Goal: Check status: Check status

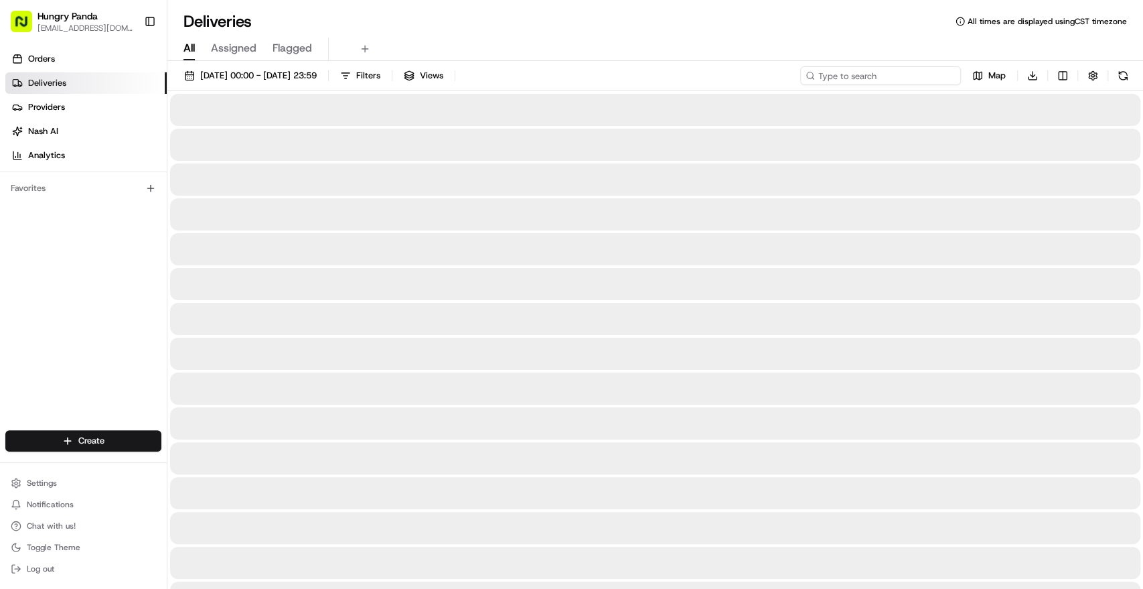
click at [898, 84] on input at bounding box center [880, 75] width 161 height 19
paste input "3698529795858714001179"
type input "3698529795858714001179"
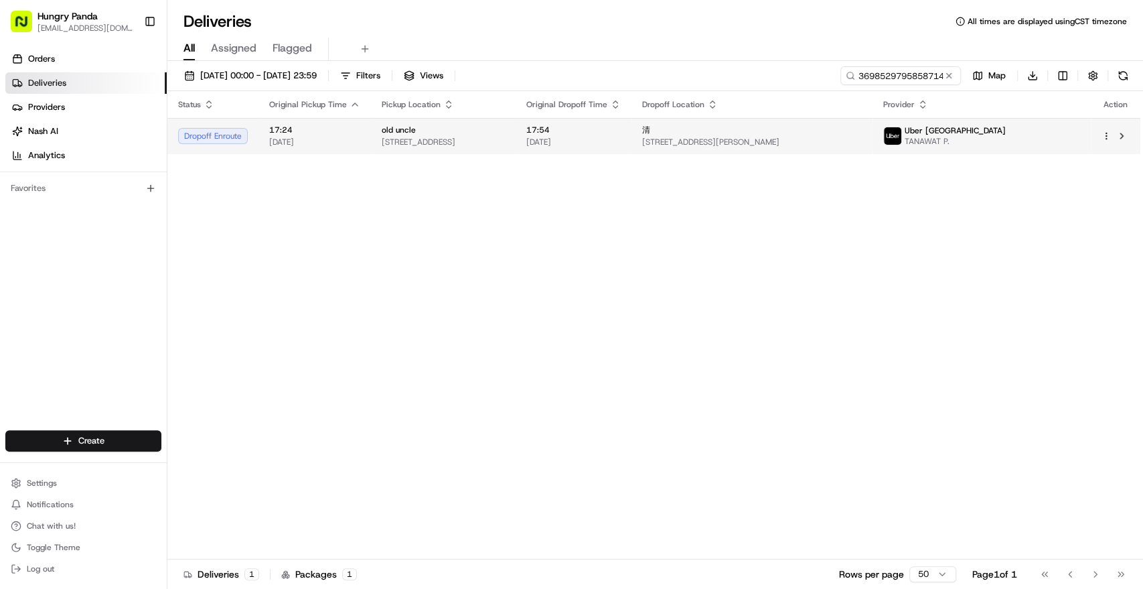
click at [742, 133] on div "清" at bounding box center [752, 130] width 220 height 11
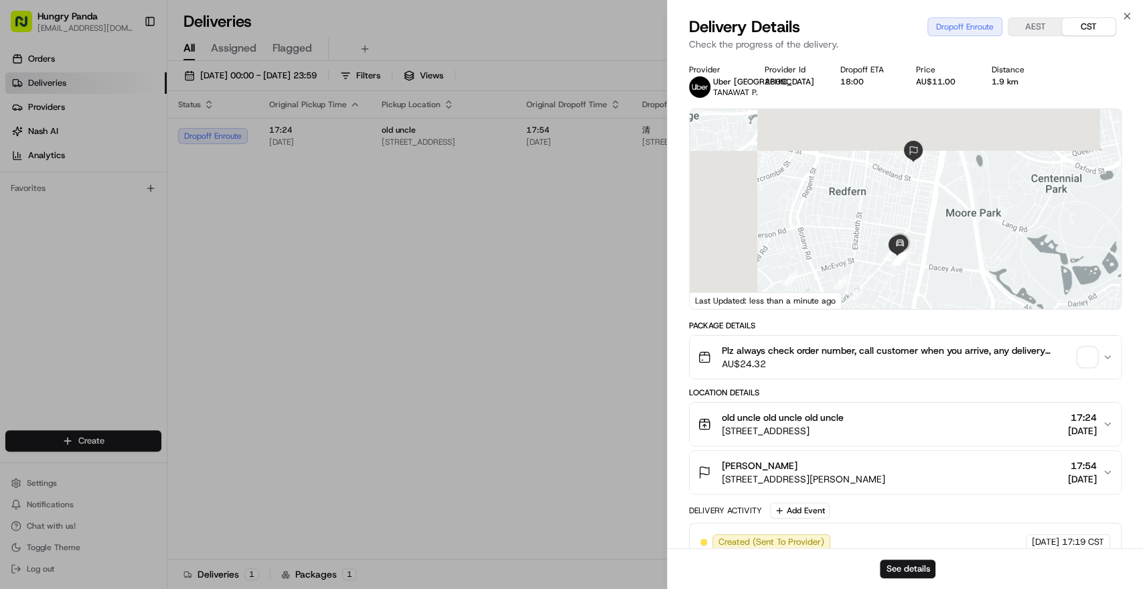
click at [1085, 358] on span "button" at bounding box center [1087, 357] width 19 height 19
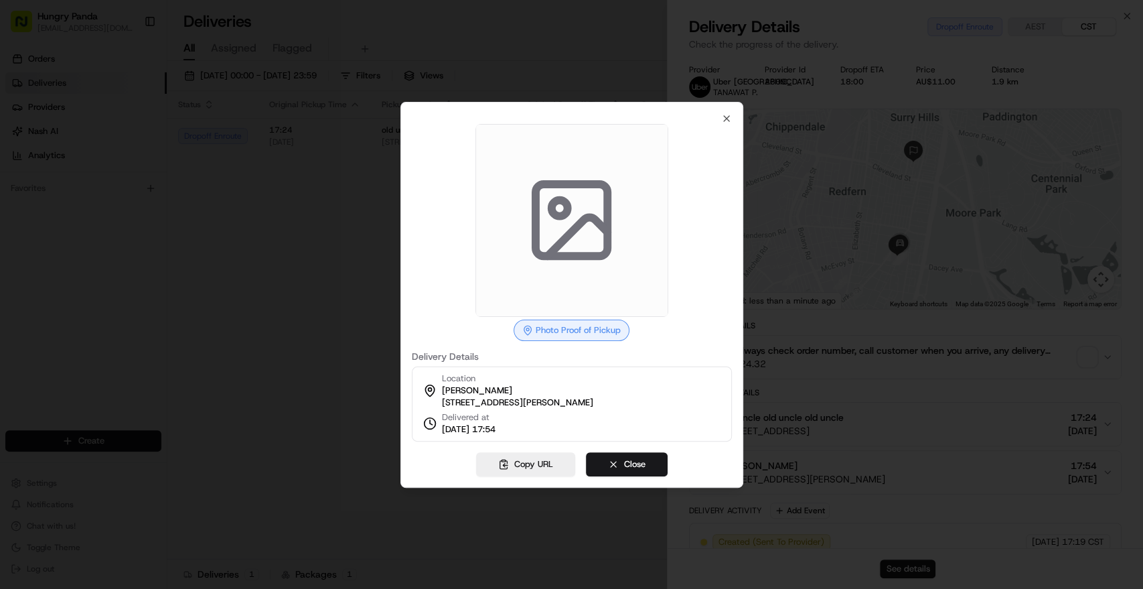
click at [578, 222] on icon at bounding box center [578, 236] width 60 height 39
click at [723, 113] on icon "button" at bounding box center [726, 118] width 11 height 11
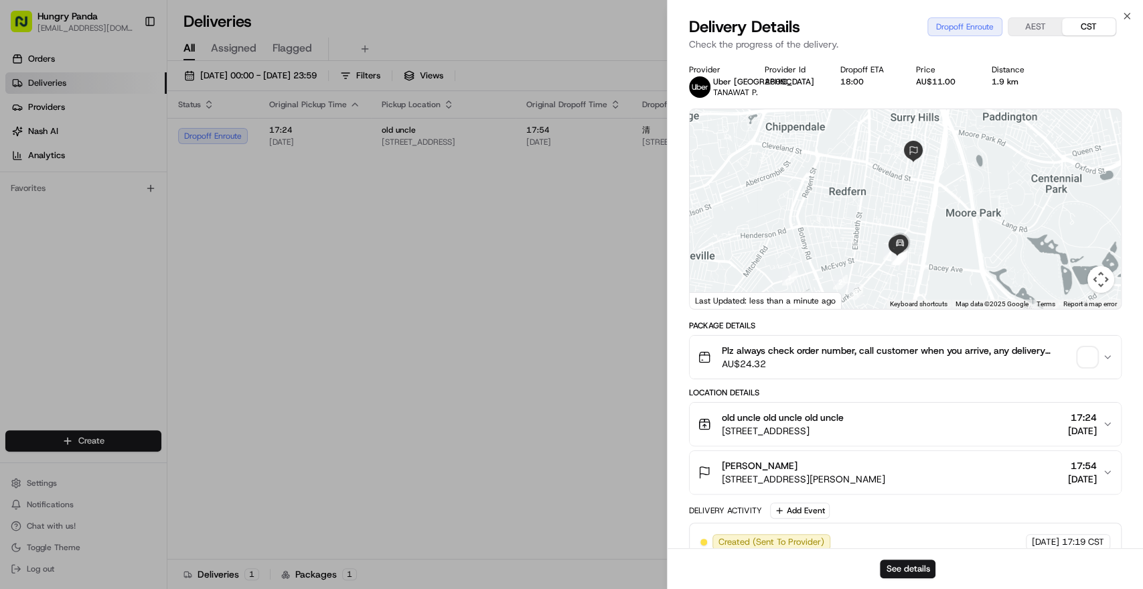
click at [1073, 356] on div "Plz always check order number, call customer when you arrive, any delivery issu…" at bounding box center [900, 357] width 404 height 27
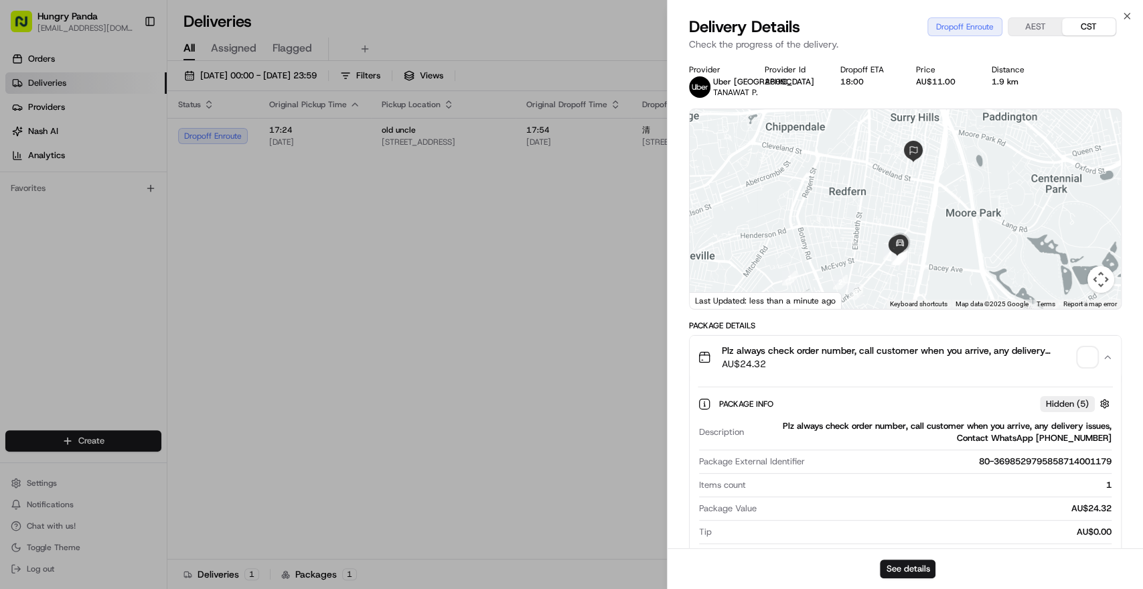
click at [1058, 348] on span "Plz always check order number, call customer when you arrive, any delivery issu…" at bounding box center [897, 350] width 351 height 13
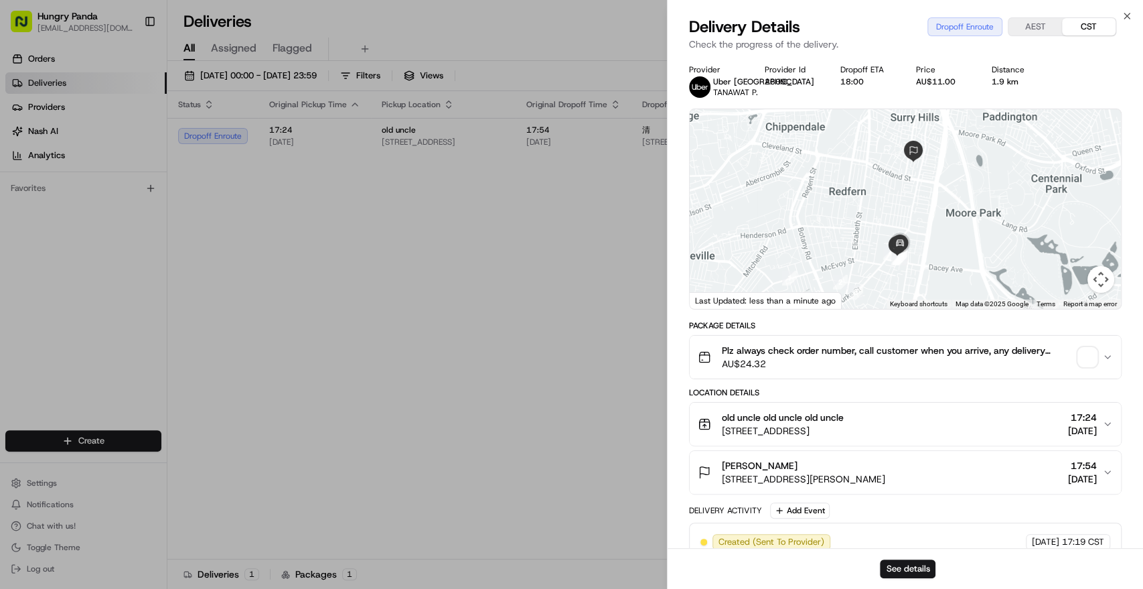
click at [1095, 363] on span "button" at bounding box center [1087, 357] width 19 height 19
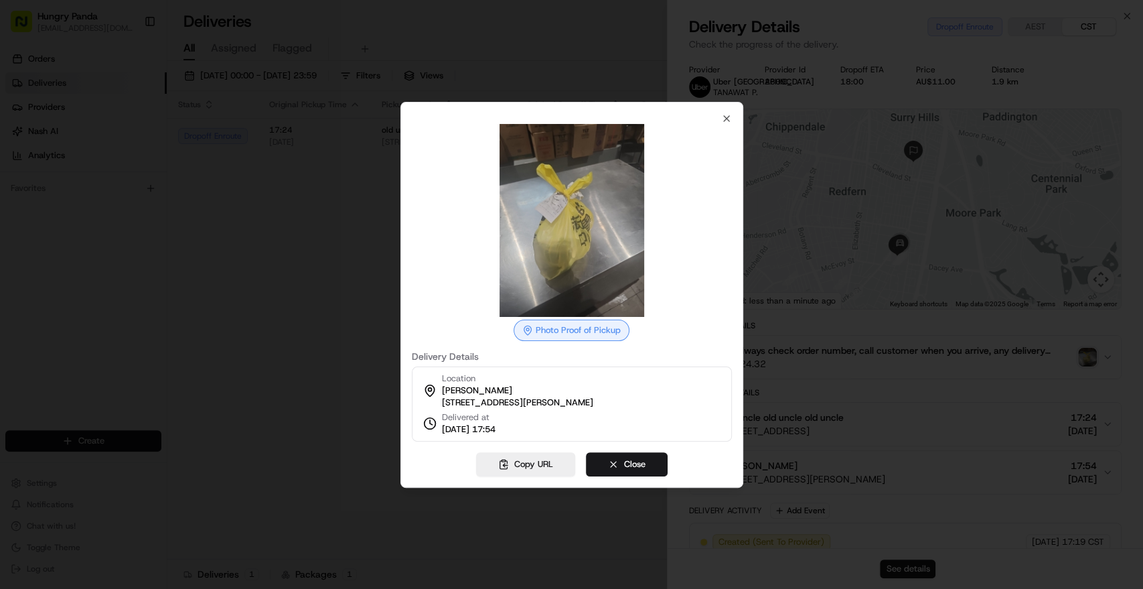
click at [547, 225] on img at bounding box center [571, 220] width 193 height 193
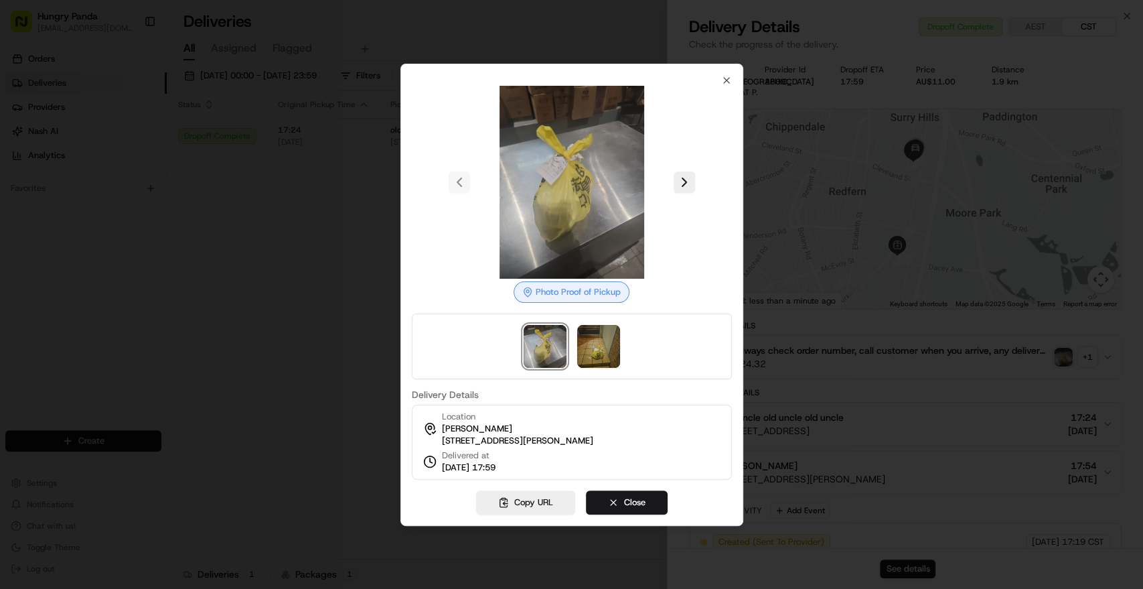
click at [400, 291] on div "Photo Proof of Pickup Delivery Details Location [GEOGRAPHIC_DATA] [STREET_ADDRE…" at bounding box center [571, 295] width 343 height 462
click at [384, 286] on div at bounding box center [571, 294] width 1143 height 589
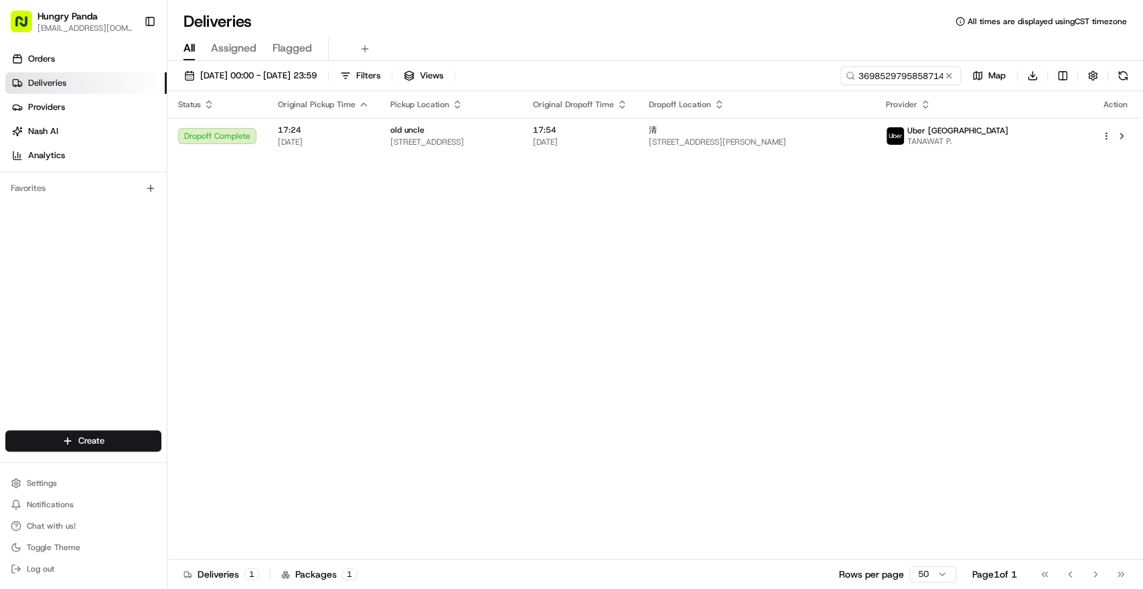
drag, startPoint x: 377, startPoint y: 284, endPoint x: 632, endPoint y: 243, distance: 258.4
click at [952, 75] on button at bounding box center [948, 75] width 13 height 13
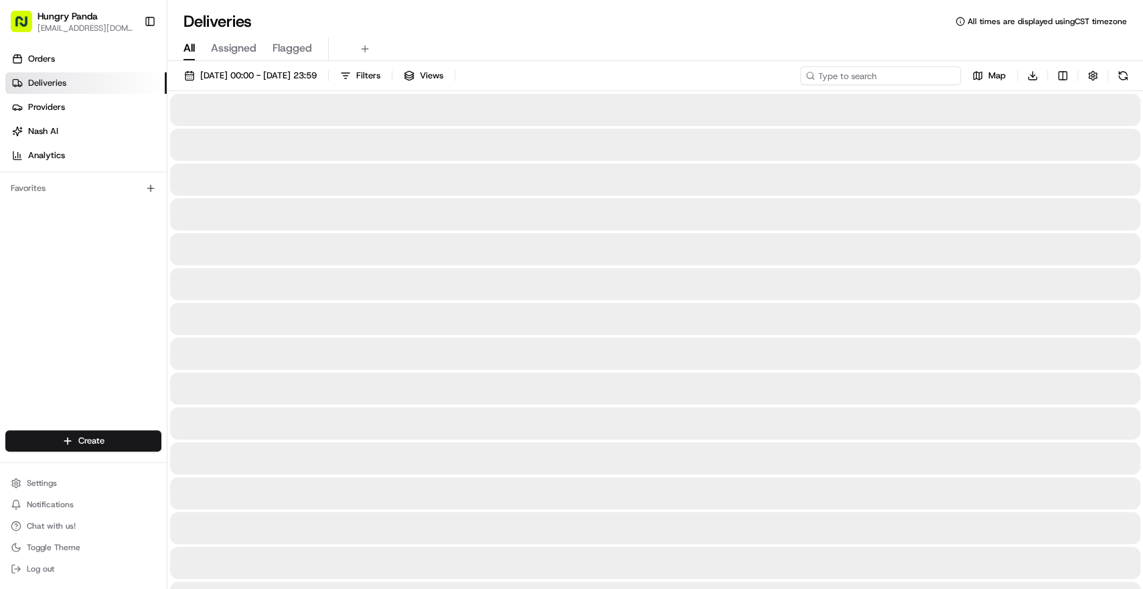
click at [920, 74] on input at bounding box center [880, 75] width 161 height 19
paste input "109753537585173826806"
type input "109753537585173826806"
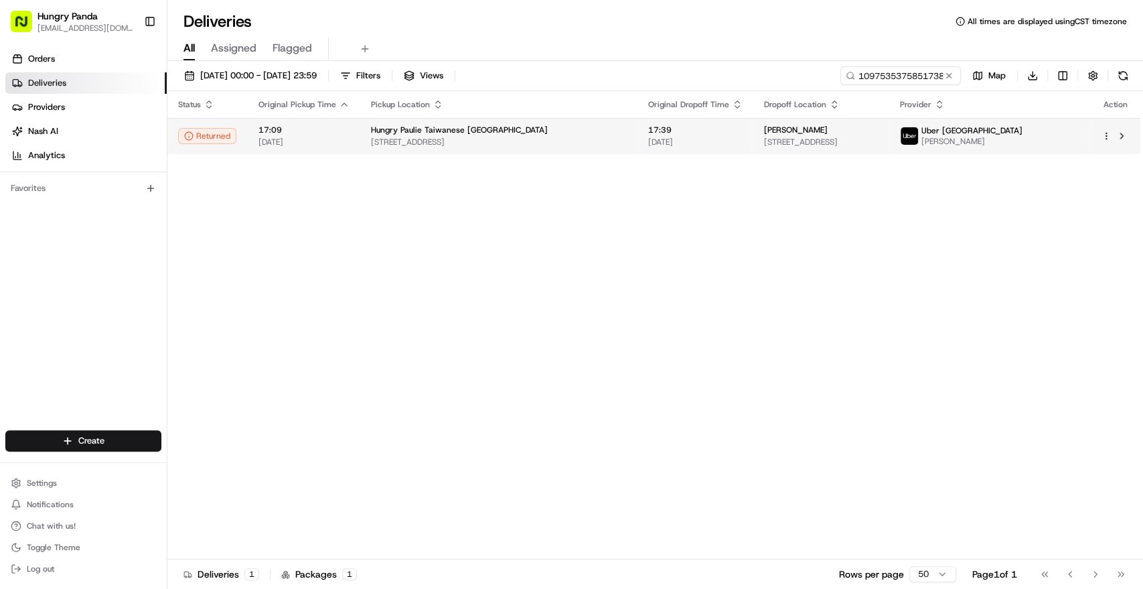
click at [600, 151] on td "Hungry Paulie Taiwanese [GEOGRAPHIC_DATA] [STREET_ADDRESS]" at bounding box center [498, 136] width 277 height 36
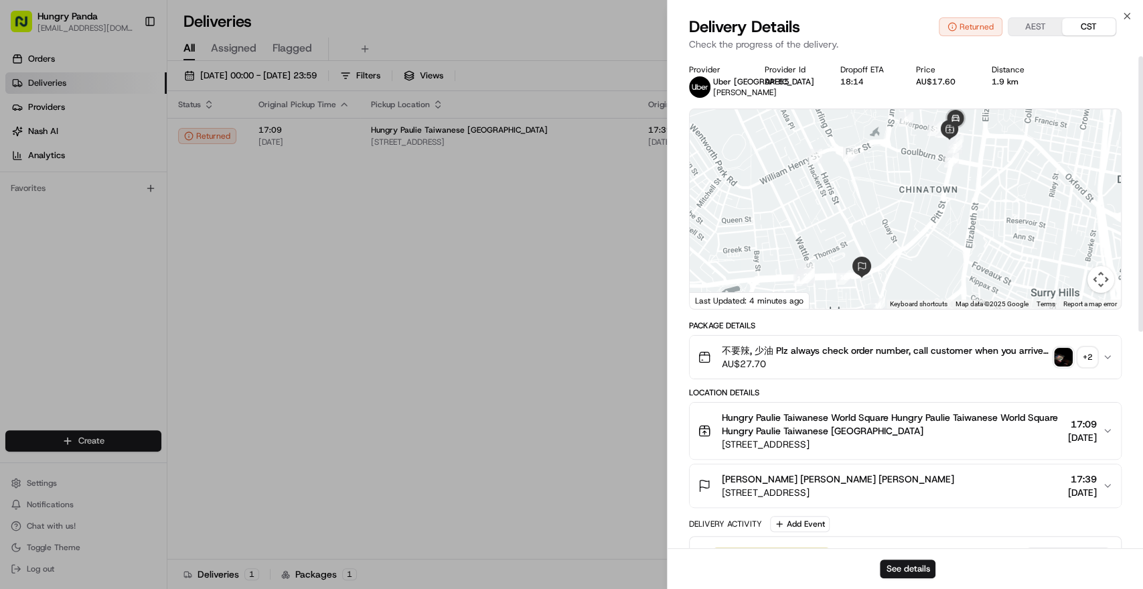
click at [1061, 362] on img "button" at bounding box center [1063, 357] width 19 height 19
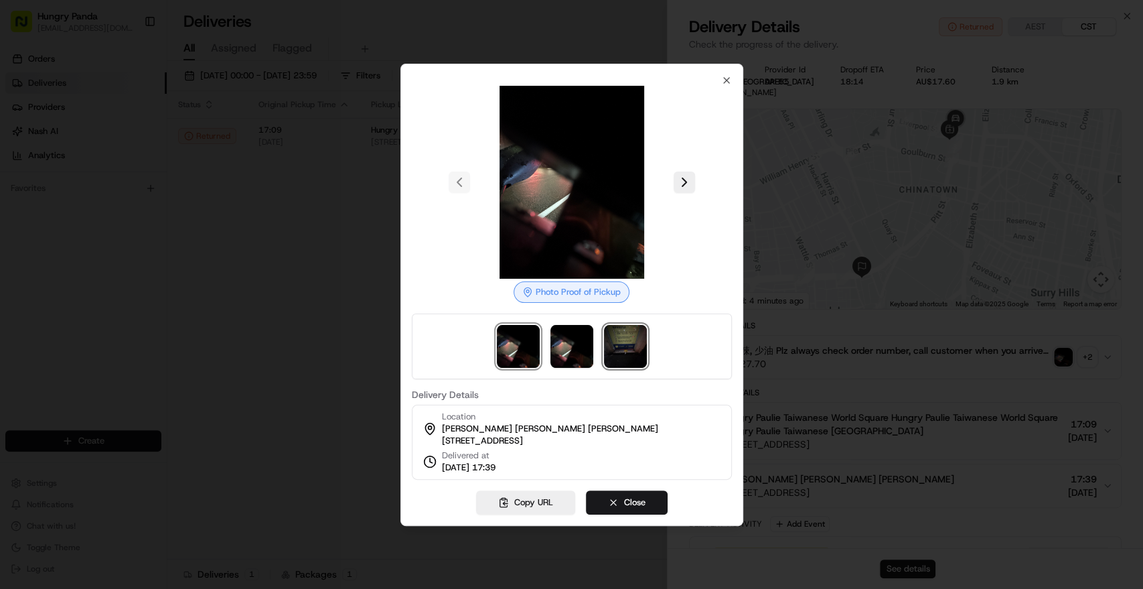
click at [632, 352] on img at bounding box center [625, 346] width 43 height 43
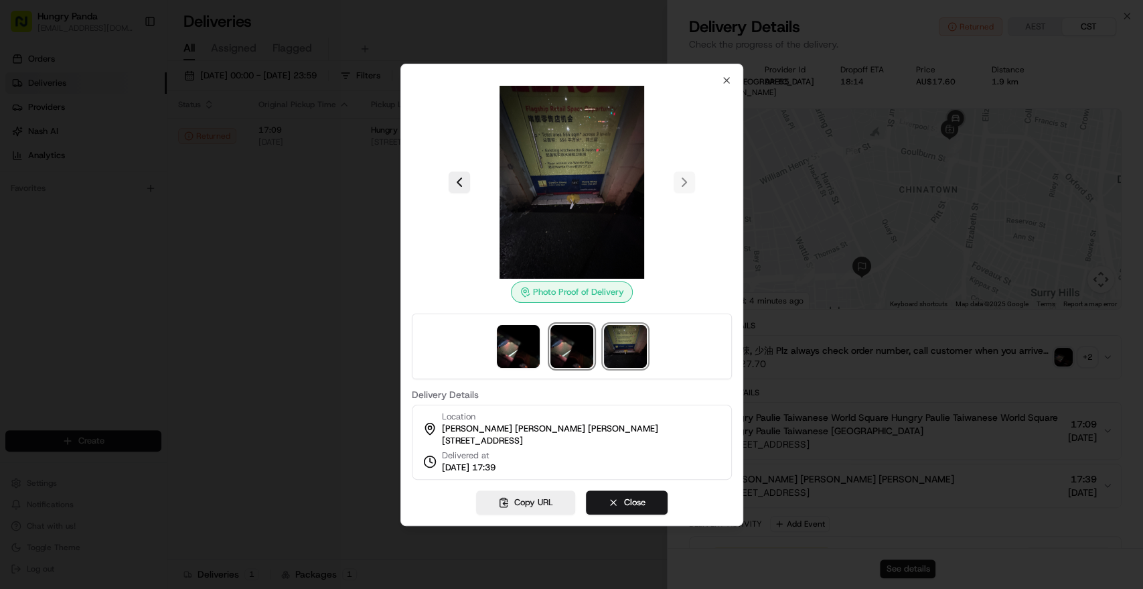
click at [579, 346] on img at bounding box center [571, 346] width 43 height 43
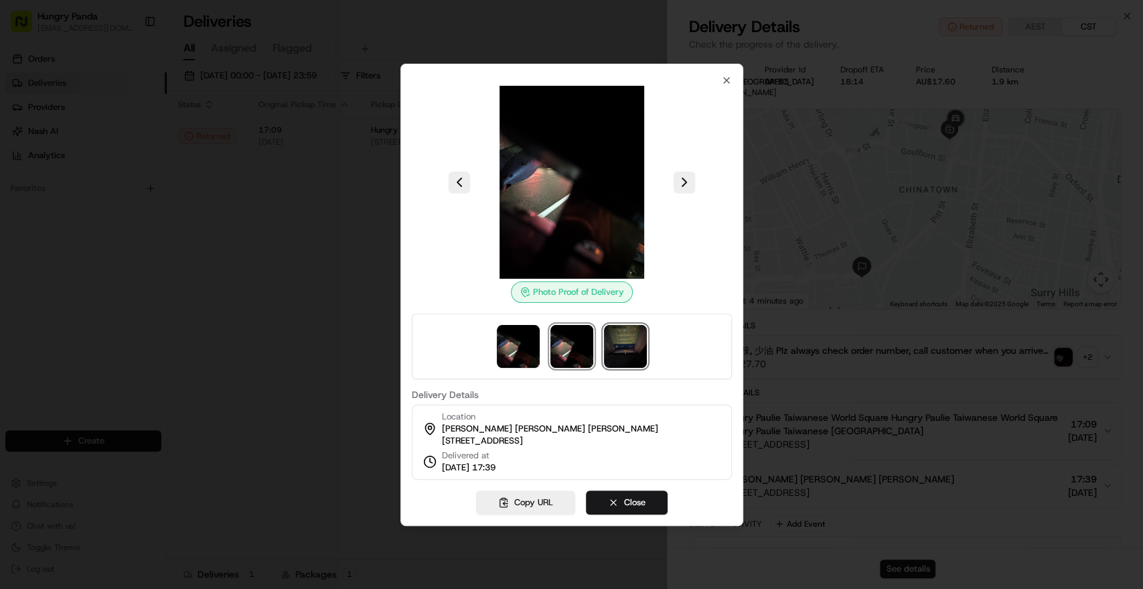
click at [621, 348] on img at bounding box center [625, 346] width 43 height 43
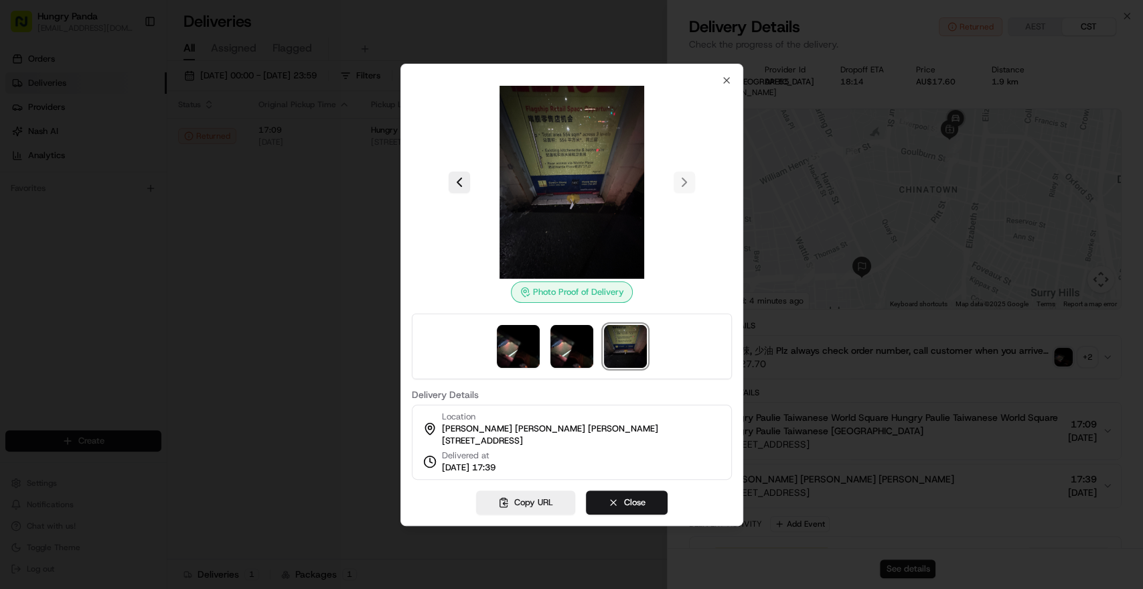
click at [560, 220] on img at bounding box center [571, 182] width 193 height 193
click at [558, 159] on img at bounding box center [571, 182] width 193 height 193
